Goal: Information Seeking & Learning: Understand process/instructions

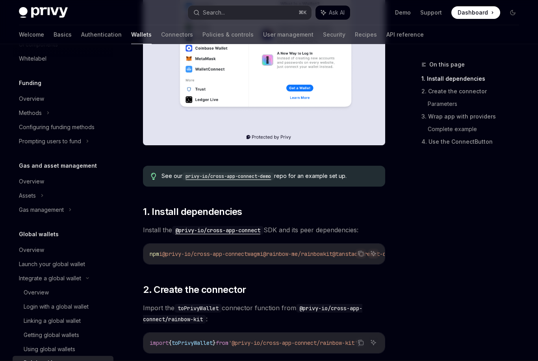
scroll to position [244, 0]
click at [257, 177] on code "privy-io/cross-app-connect-demo" at bounding box center [228, 176] width 92 height 8
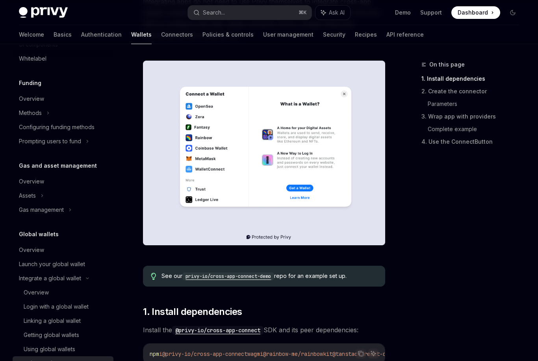
scroll to position [0, 0]
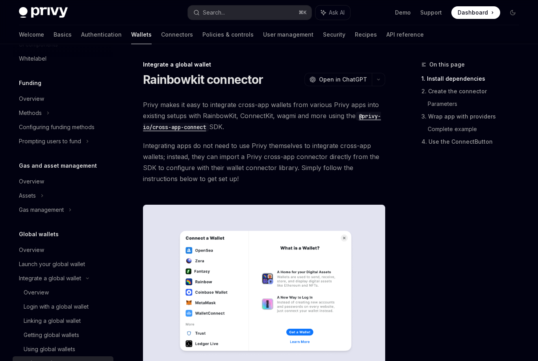
click at [407, 151] on div "On this page 1. Install dependencies 2. Create the connector Parameters 3. Wrap…" at bounding box center [465, 107] width 120 height 94
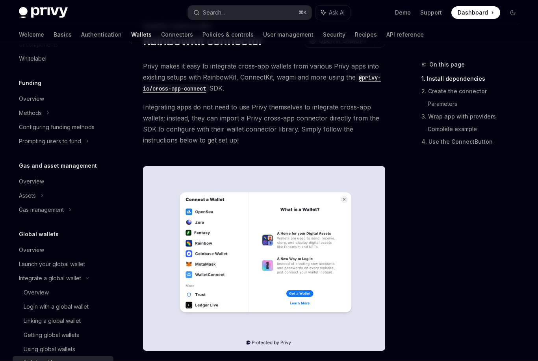
scroll to position [39, 0]
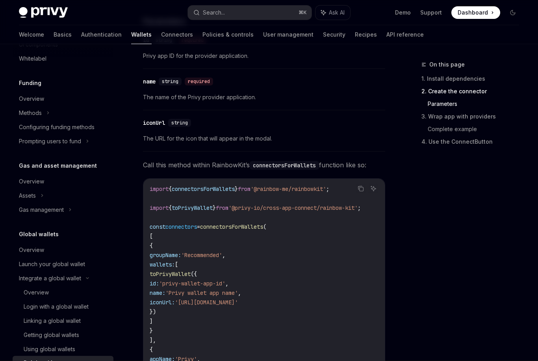
scroll to position [646, 0]
click at [326, 91] on div "​ name string required The name of the Privy provider application." at bounding box center [264, 91] width 242 height 37
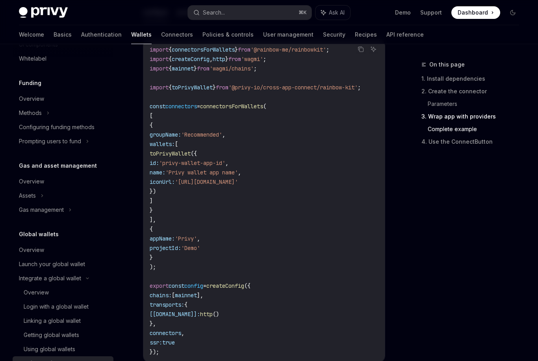
scroll to position [1565, 0]
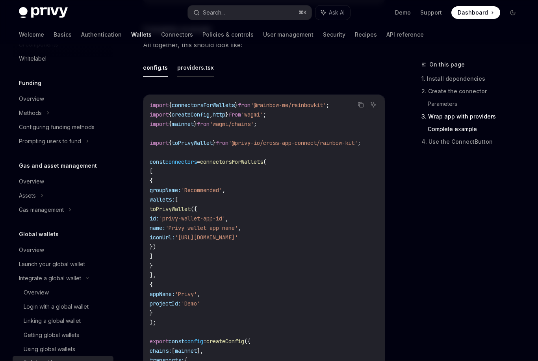
click at [209, 59] on button "providers.tsx" at bounding box center [195, 68] width 37 height 19
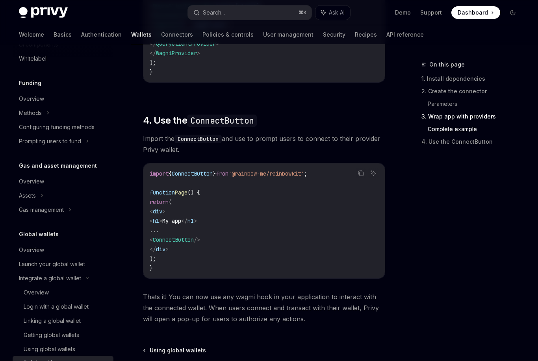
scroll to position [1776, 0]
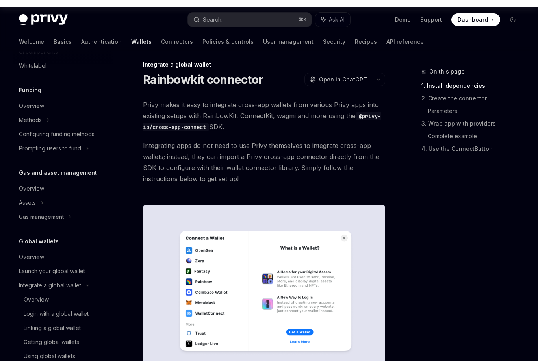
click at [412, 172] on div "On this page 1. Install dependencies 2. Create the connector Parameters 3. Wrap…" at bounding box center [465, 210] width 120 height 301
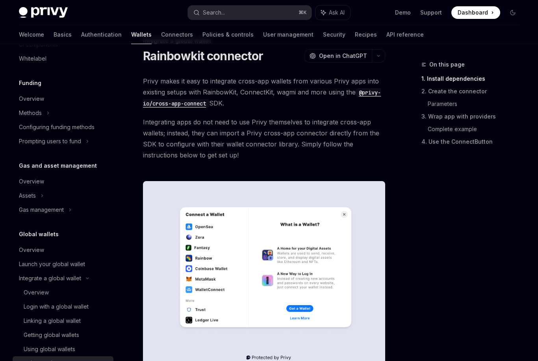
scroll to position [23, 0]
click at [381, 97] on code "@privy-io/cross-app-connect" at bounding box center [262, 99] width 238 height 20
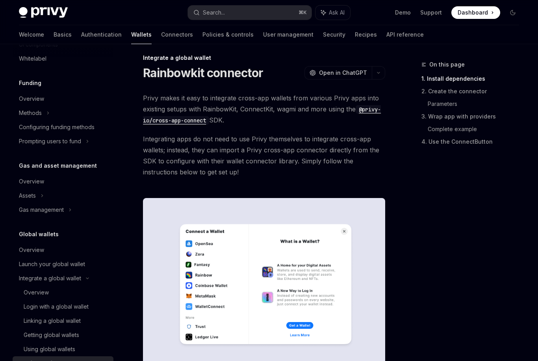
scroll to position [0, 0]
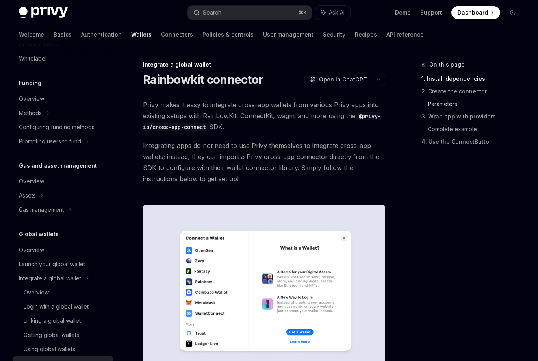
click at [428, 104] on link "Parameters" at bounding box center [476, 104] width 98 height 13
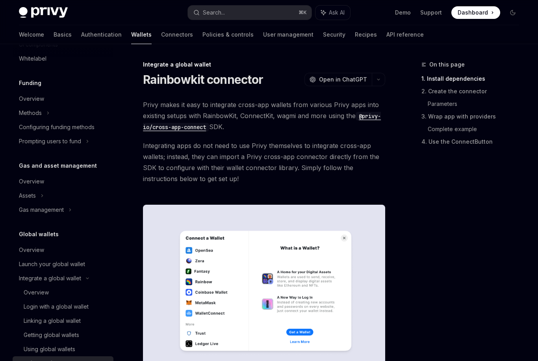
click at [187, 131] on code "@privy-io/cross-app-connect" at bounding box center [262, 122] width 238 height 20
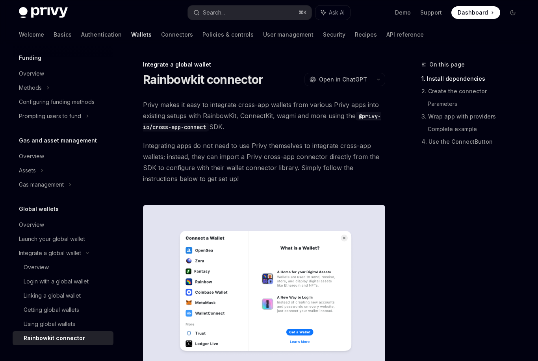
scroll to position [303, 0]
click at [87, 325] on div "Using global wallets" at bounding box center [66, 323] width 85 height 9
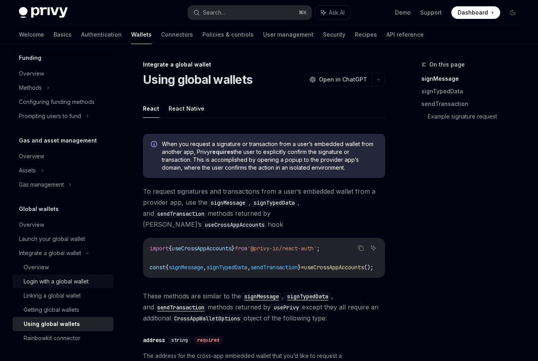
click at [101, 281] on div "Login with a global wallet" at bounding box center [66, 281] width 85 height 9
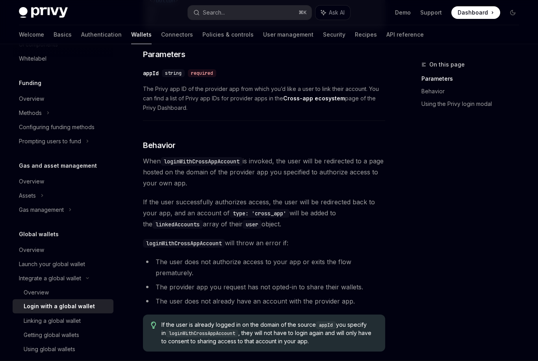
scroll to position [281, 0]
click at [93, 322] on div "Linking a global wallet" at bounding box center [66, 320] width 85 height 9
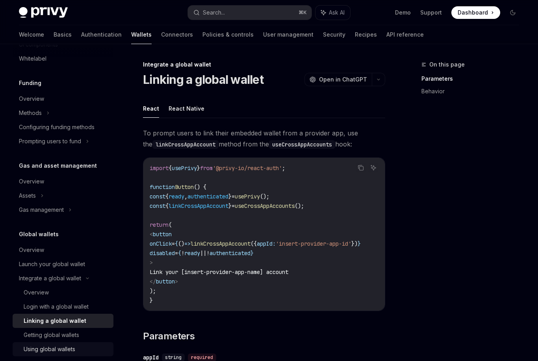
click at [101, 348] on div "Using global wallets" at bounding box center [66, 348] width 85 height 9
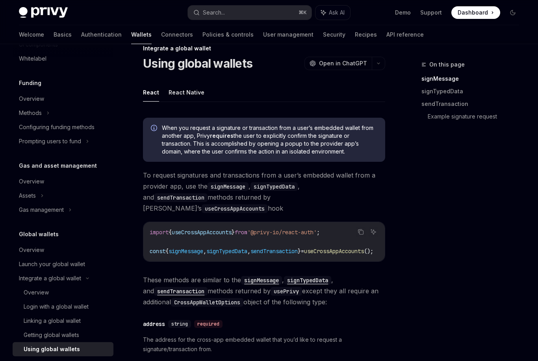
scroll to position [19, 0]
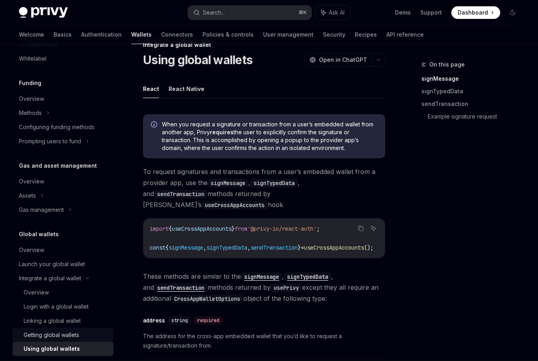
click at [82, 341] on link "Getting global wallets" at bounding box center [63, 335] width 101 height 14
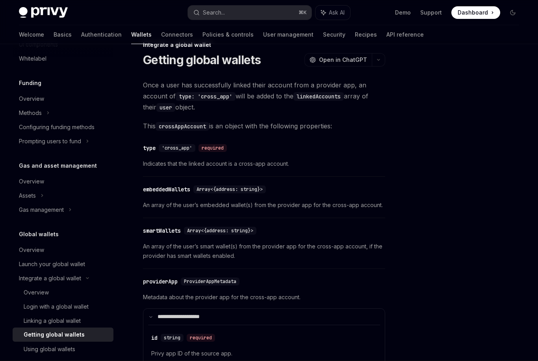
scroll to position [20, 0]
click at [80, 344] on link "Using global wallets" at bounding box center [63, 349] width 101 height 14
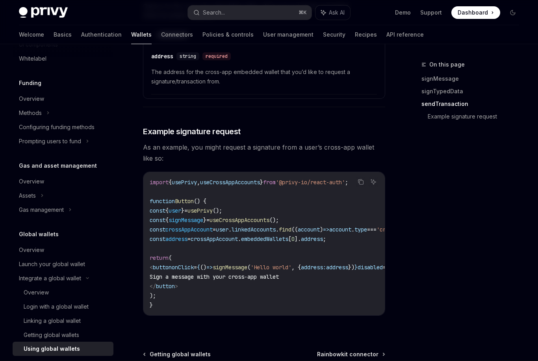
scroll to position [1371, 0]
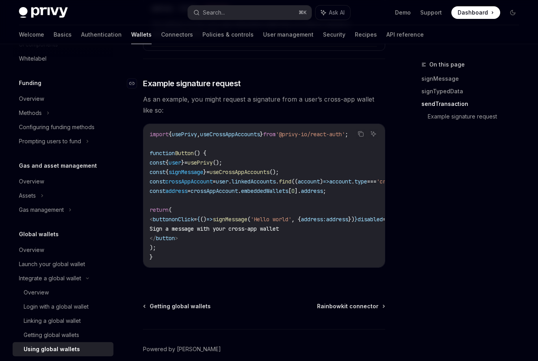
click at [370, 78] on h3 "​ Example signature request" at bounding box center [264, 83] width 242 height 11
click at [65, 361] on div "Rainbowkit connector" at bounding box center [52, 363] width 57 height 9
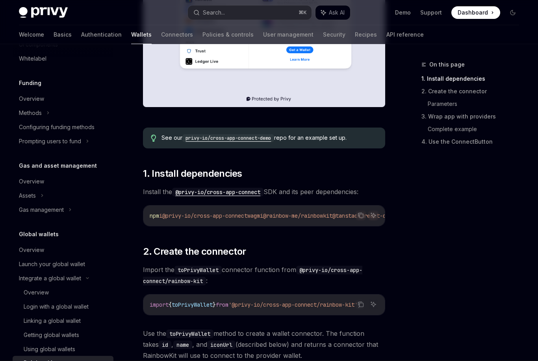
scroll to position [352, 0]
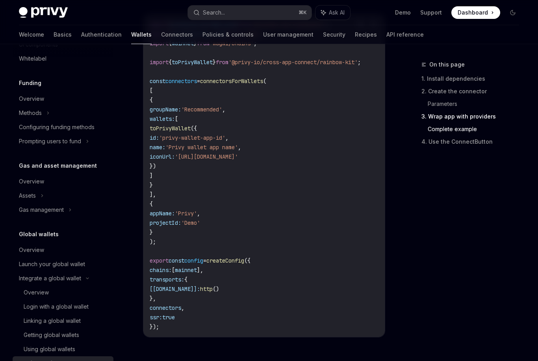
type textarea "*"
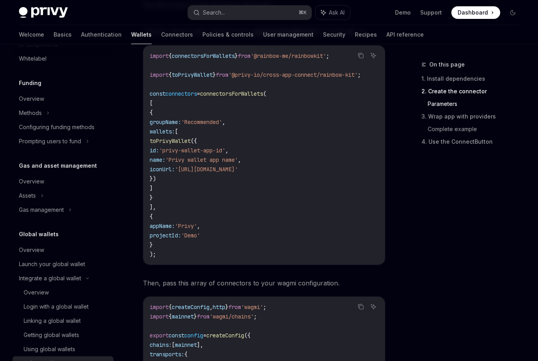
scroll to position [779, 0]
